Goal: Information Seeking & Learning: Learn about a topic

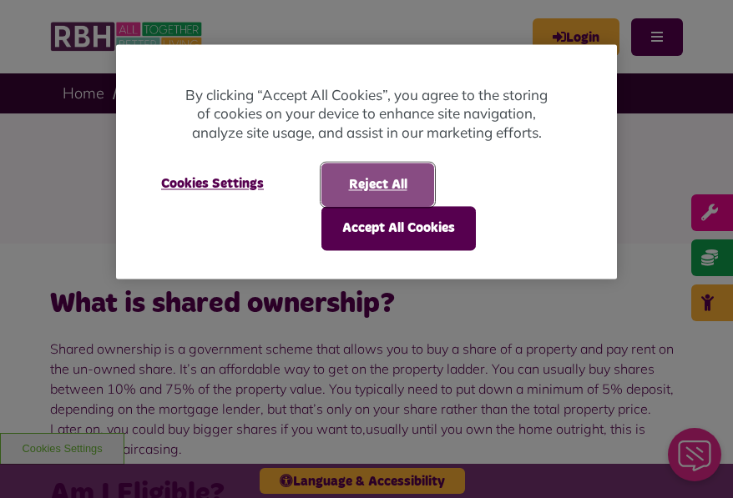
click at [391, 177] on button "Reject All" at bounding box center [377, 184] width 113 height 43
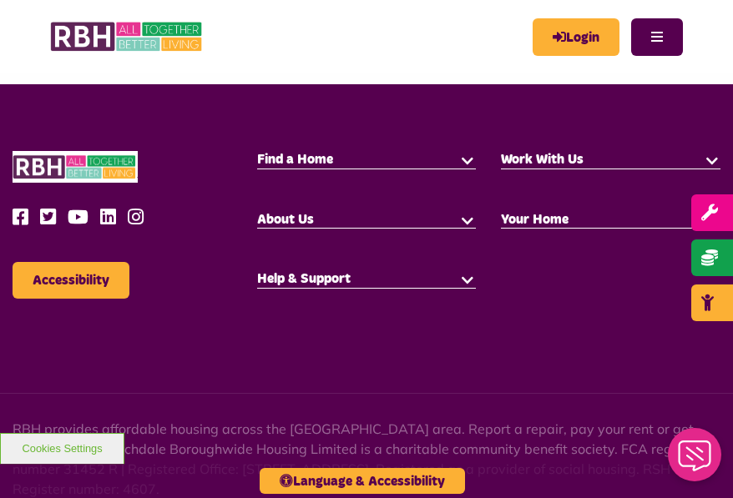
scroll to position [1669, 0]
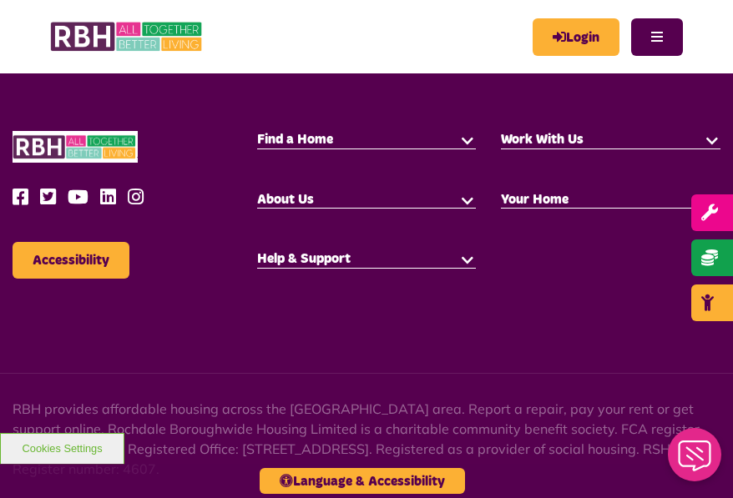
click at [465, 137] on button "button" at bounding box center [467, 139] width 17 height 17
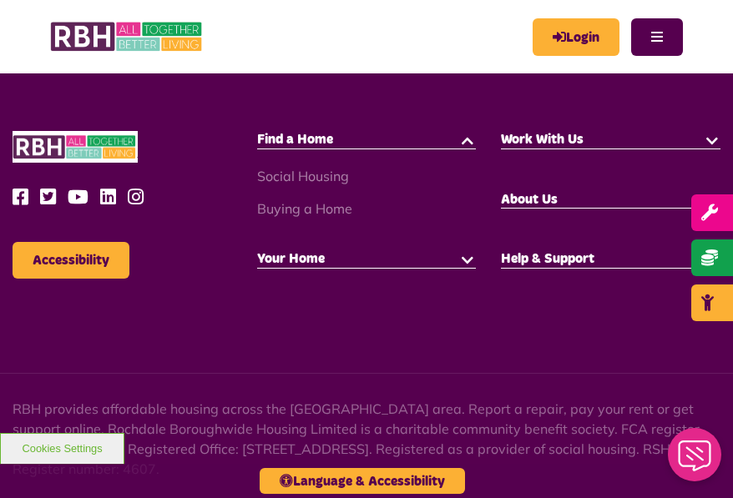
click at [465, 258] on button "button" at bounding box center [467, 258] width 17 height 17
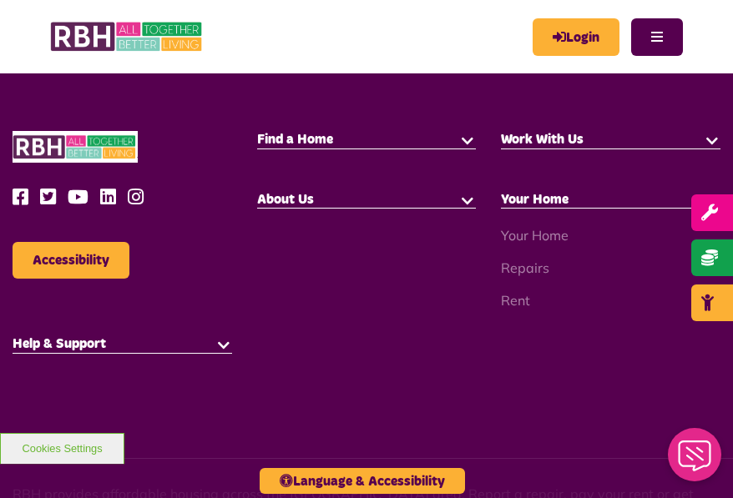
click at [464, 137] on button "button" at bounding box center [467, 139] width 17 height 17
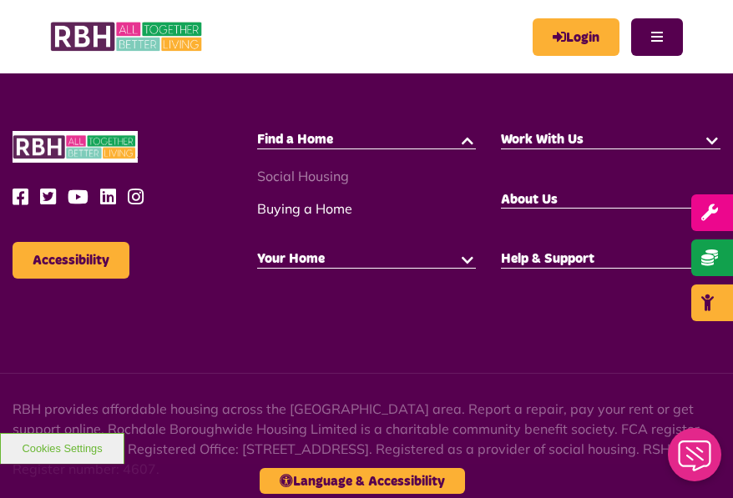
click at [299, 205] on link "Buying a Home" at bounding box center [304, 208] width 95 height 17
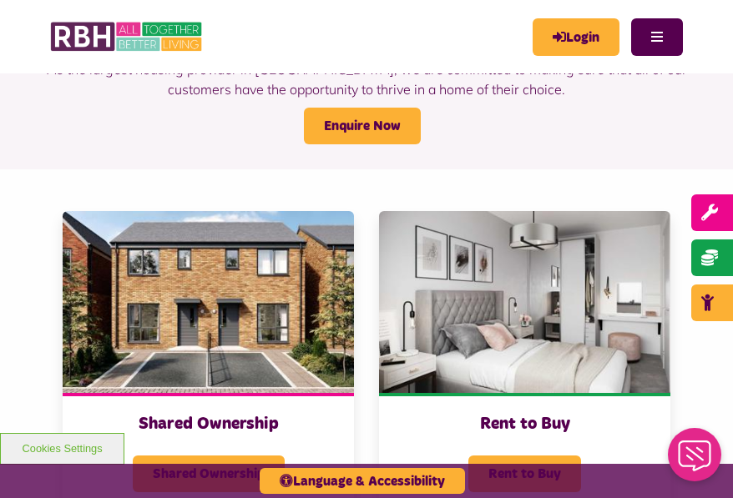
scroll to position [222, 0]
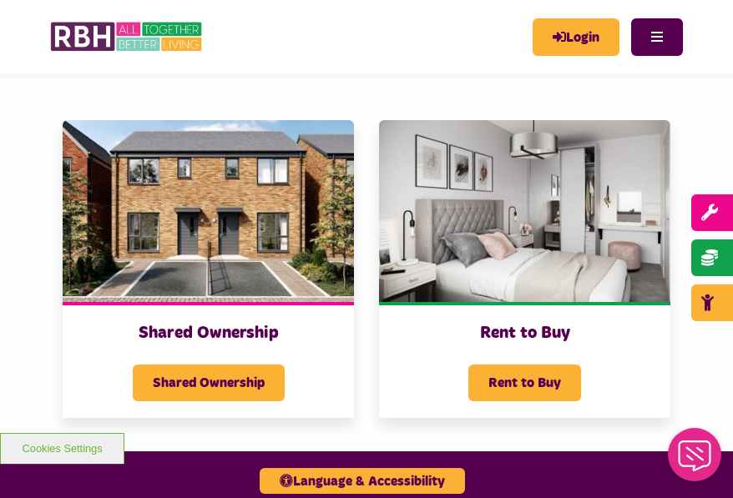
click at [491, 239] on img at bounding box center [524, 211] width 291 height 182
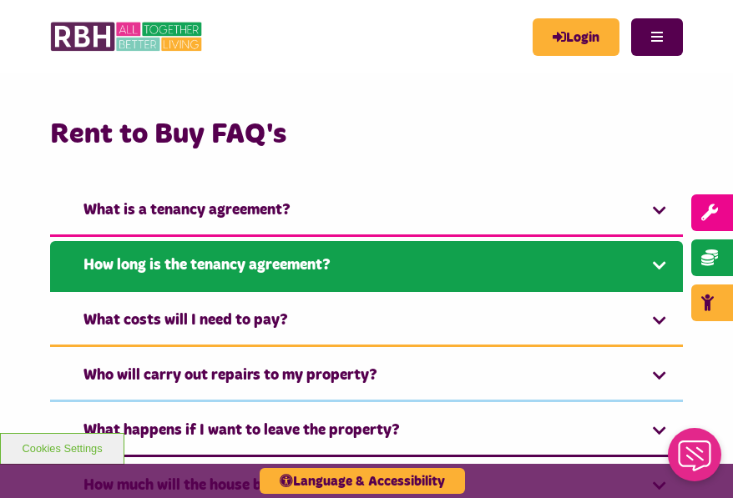
scroll to position [890, 0]
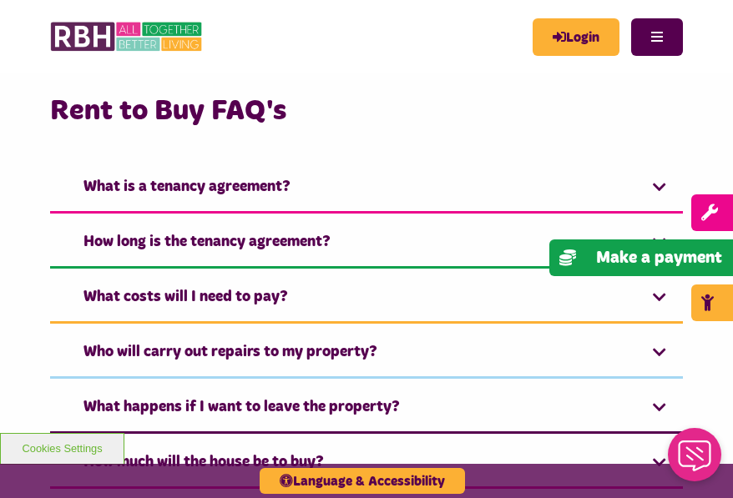
click at [657, 273] on link "Make a payment" at bounding box center [641, 257] width 184 height 37
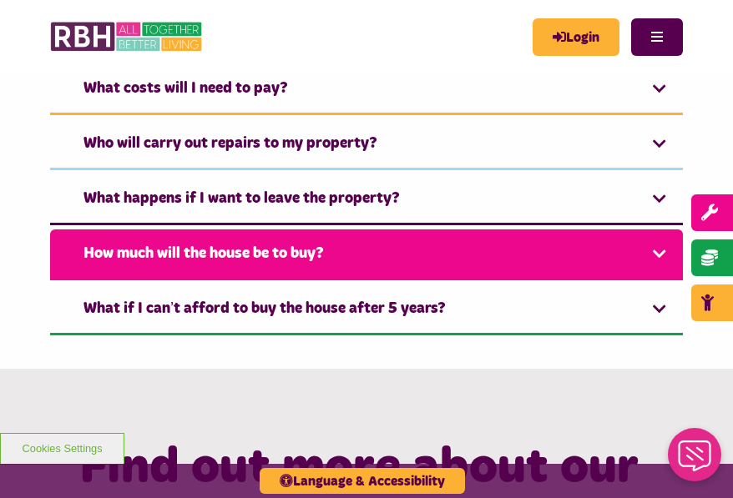
scroll to position [1112, 0]
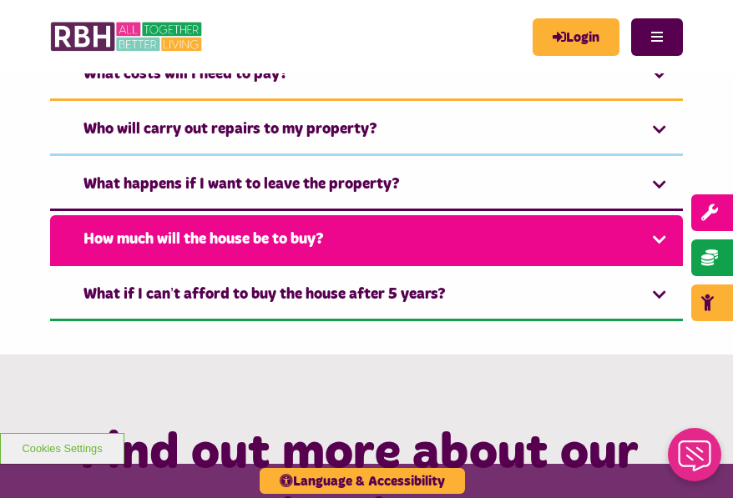
click at [656, 215] on link "How much will the house be to buy?" at bounding box center [366, 240] width 633 height 51
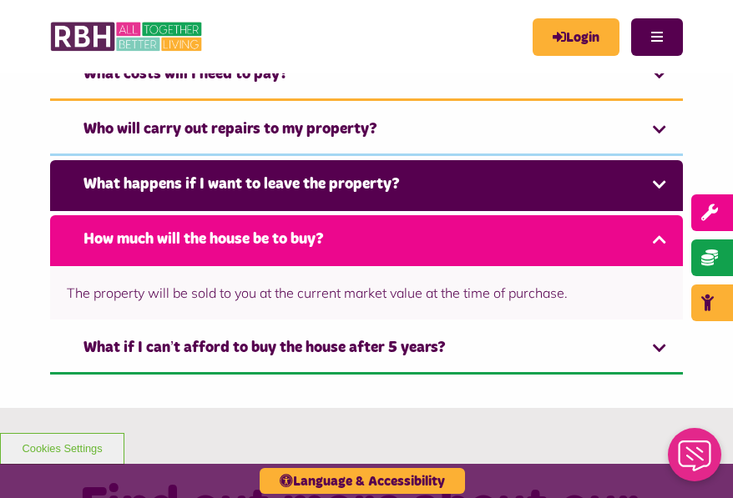
click at [651, 160] on link "What happens if I want to leave the property?" at bounding box center [366, 185] width 633 height 51
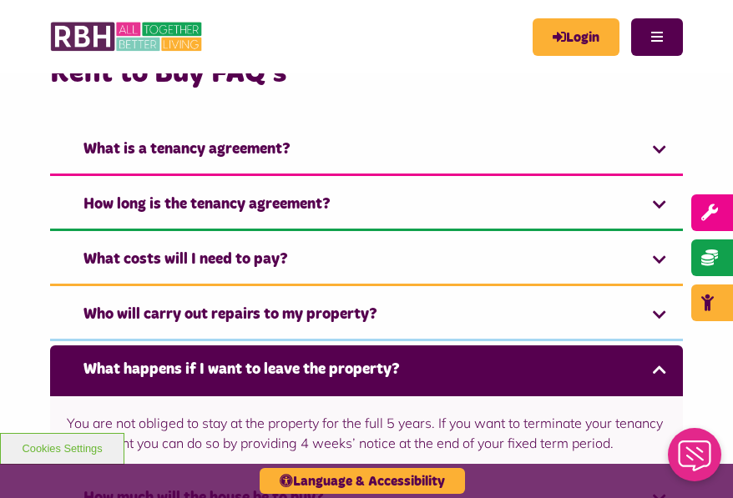
scroll to position [917, 0]
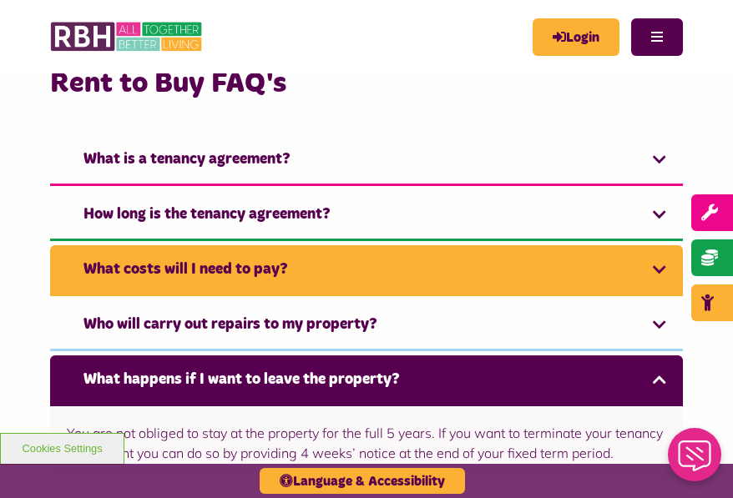
click at [656, 245] on link "What costs will I need to pay?" at bounding box center [366, 270] width 633 height 51
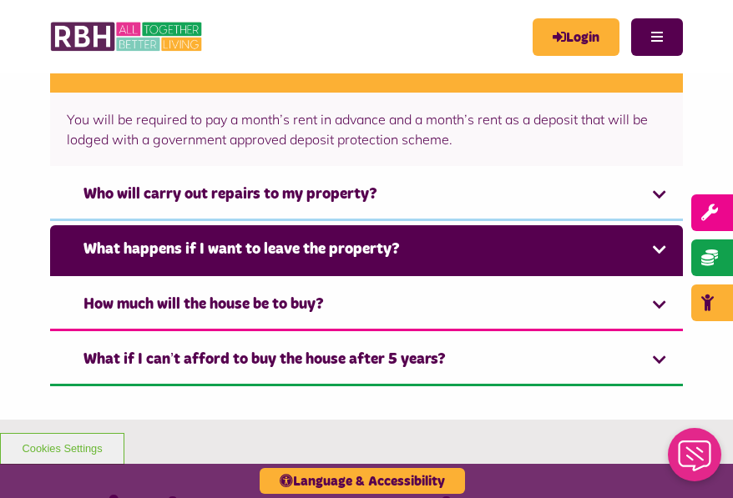
scroll to position [1142, 0]
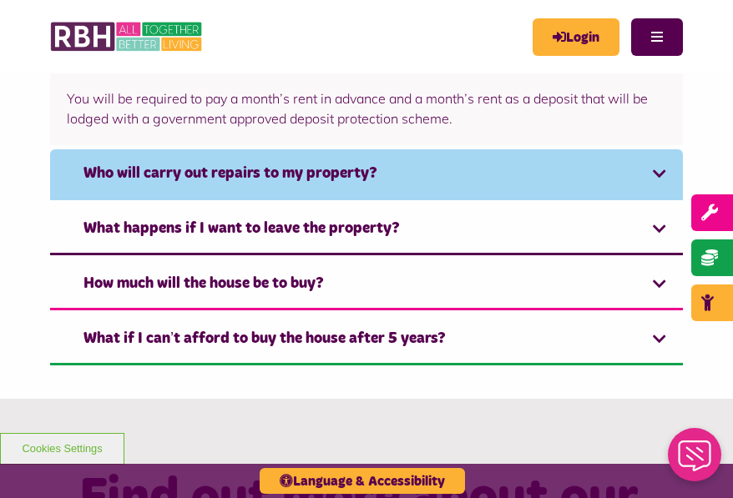
click at [658, 149] on link "Who will carry out repairs to my property?" at bounding box center [366, 174] width 633 height 51
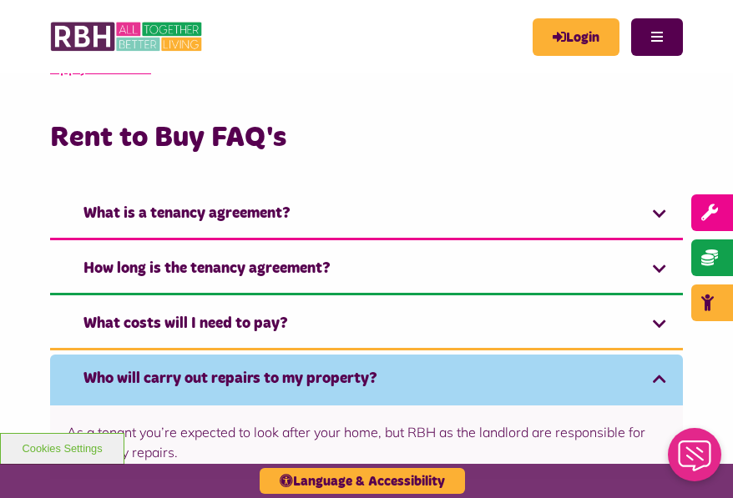
scroll to position [863, 0]
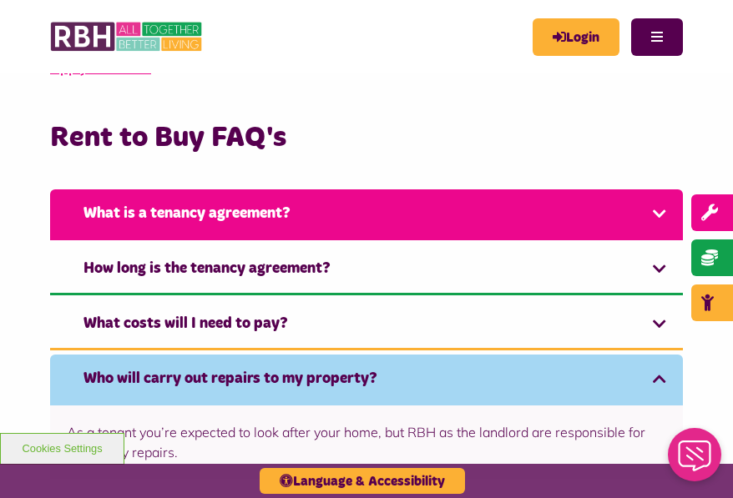
click at [655, 189] on link "What is a tenancy agreement?" at bounding box center [366, 214] width 633 height 51
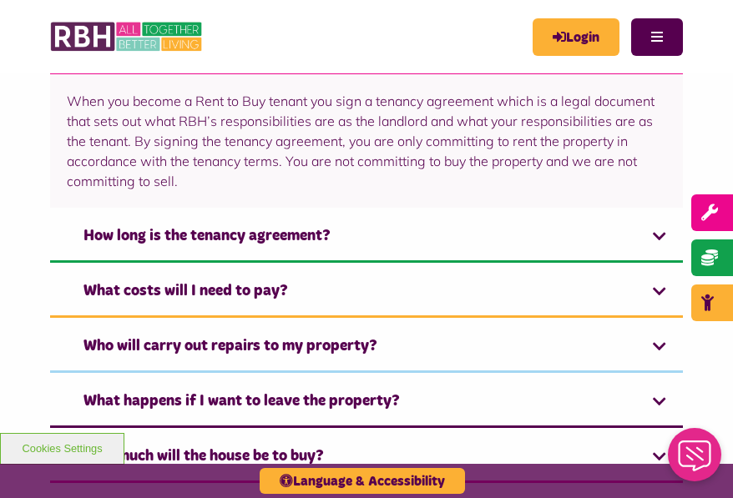
scroll to position [1031, 0]
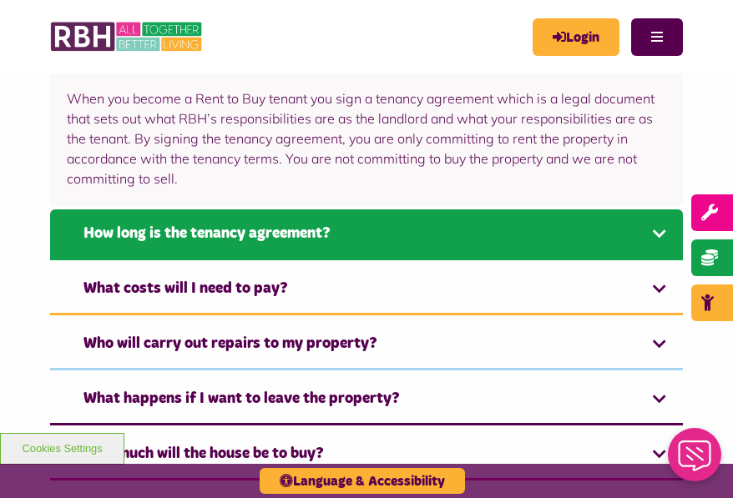
click at [650, 209] on link "How long is the tenancy agreement?" at bounding box center [366, 234] width 633 height 51
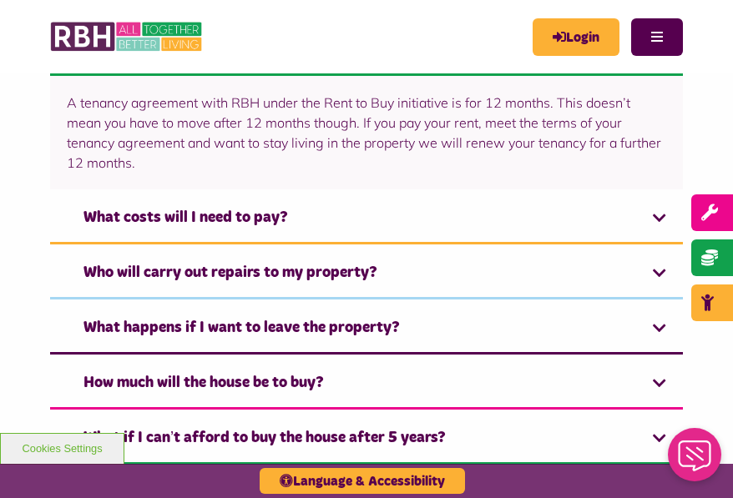
scroll to position [1086, 0]
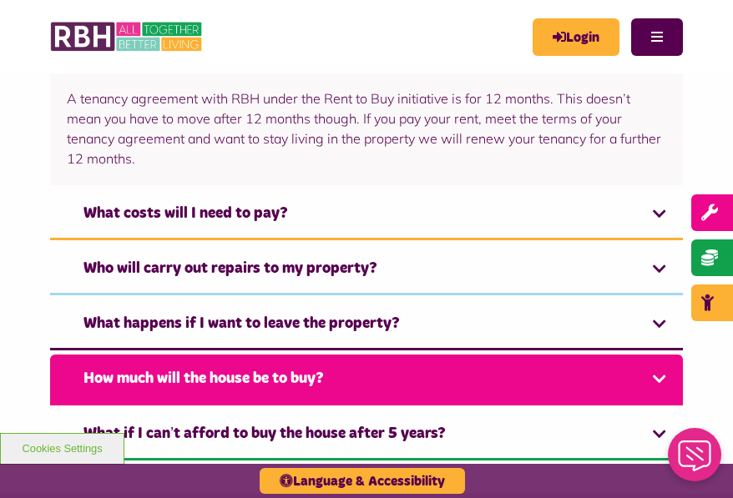
click at [662, 355] on link "How much will the house be to buy?" at bounding box center [366, 380] width 633 height 51
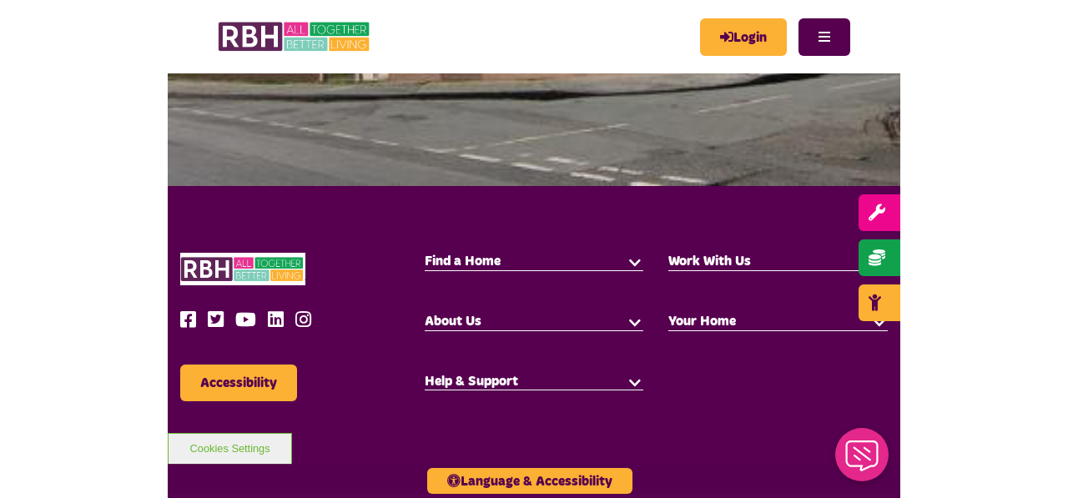
scroll to position [1752, 0]
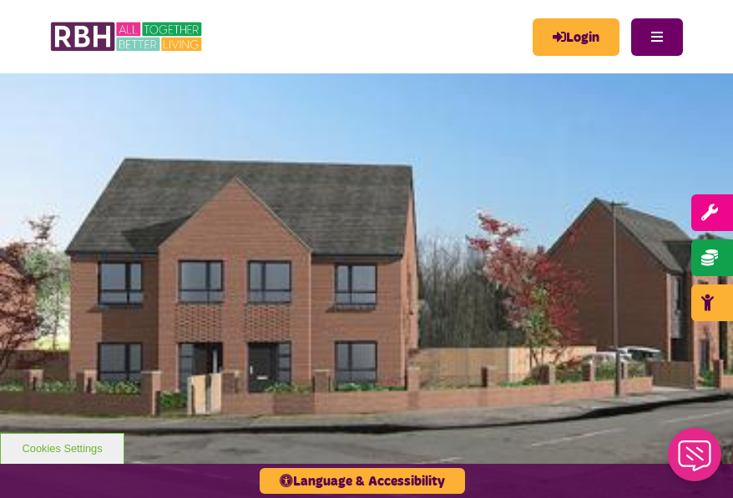
click at [668, 33] on button "Menu" at bounding box center [657, 37] width 52 height 38
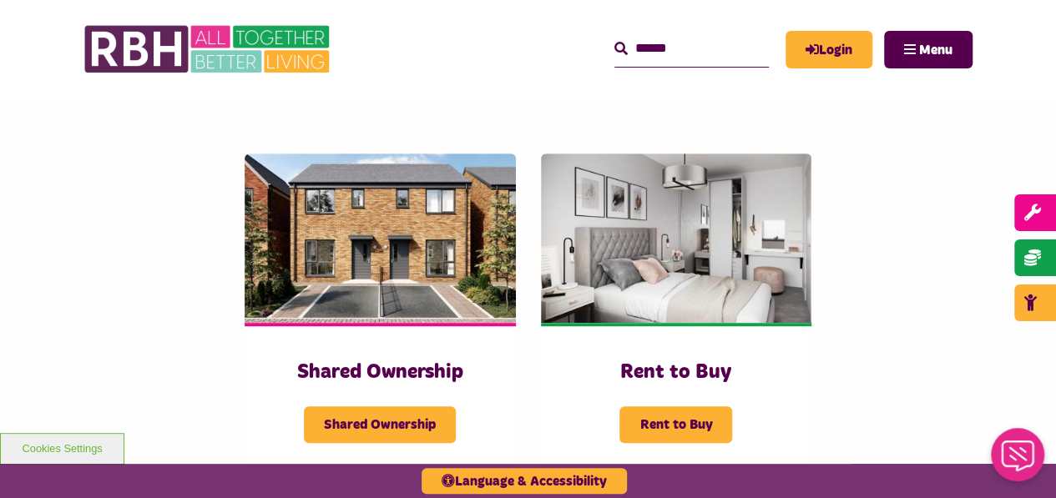
scroll to position [131, 0]
